Goal: Information Seeking & Learning: Learn about a topic

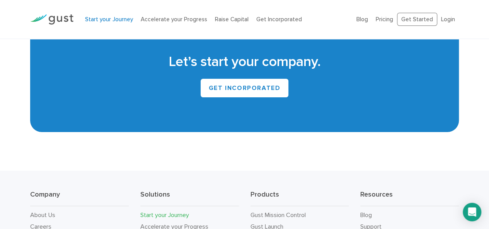
scroll to position [1466, 0]
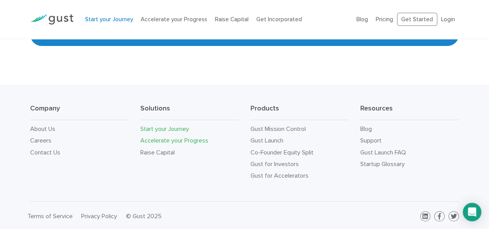
click at [183, 137] on link "Accelerate your Progress" at bounding box center [174, 140] width 68 height 7
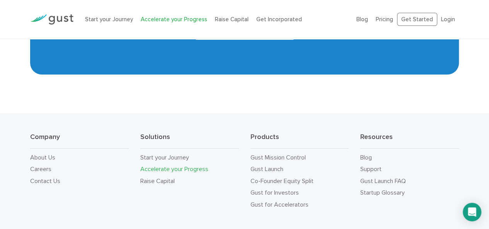
scroll to position [1349, 0]
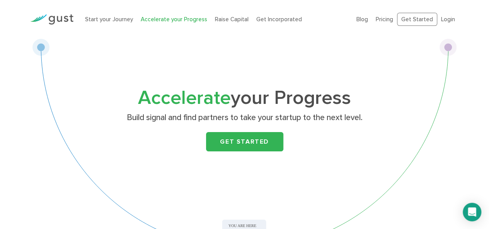
click at [388, 24] on ul "Blog FAQ Pricing Get Started Login Login" at bounding box center [407, 20] width 102 height 14
click at [388, 18] on link "Pricing" at bounding box center [384, 19] width 17 height 7
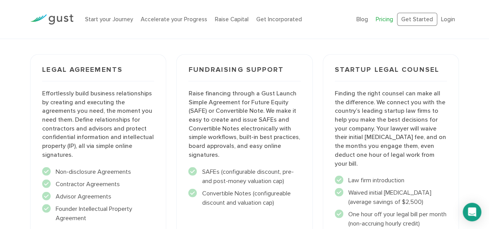
scroll to position [893, 0]
